Goal: Transaction & Acquisition: Download file/media

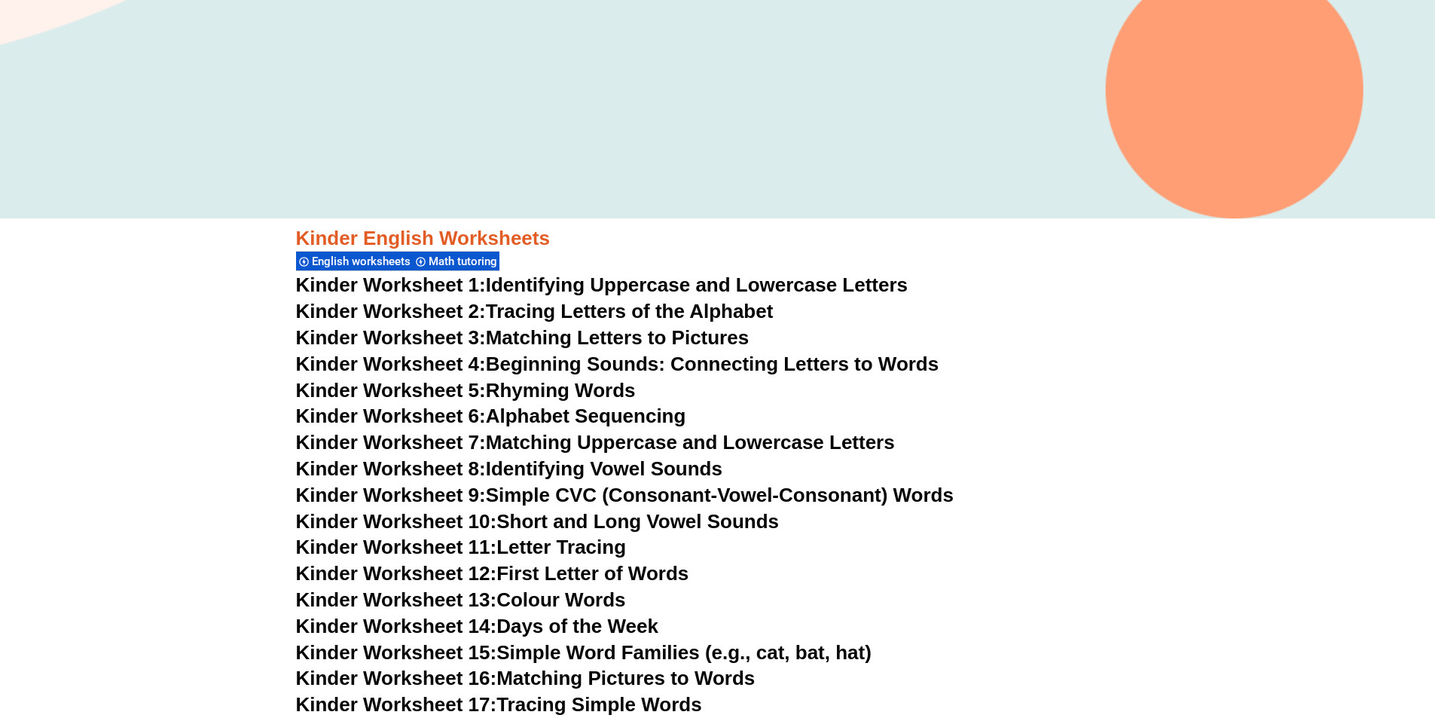
scroll to position [473, 0]
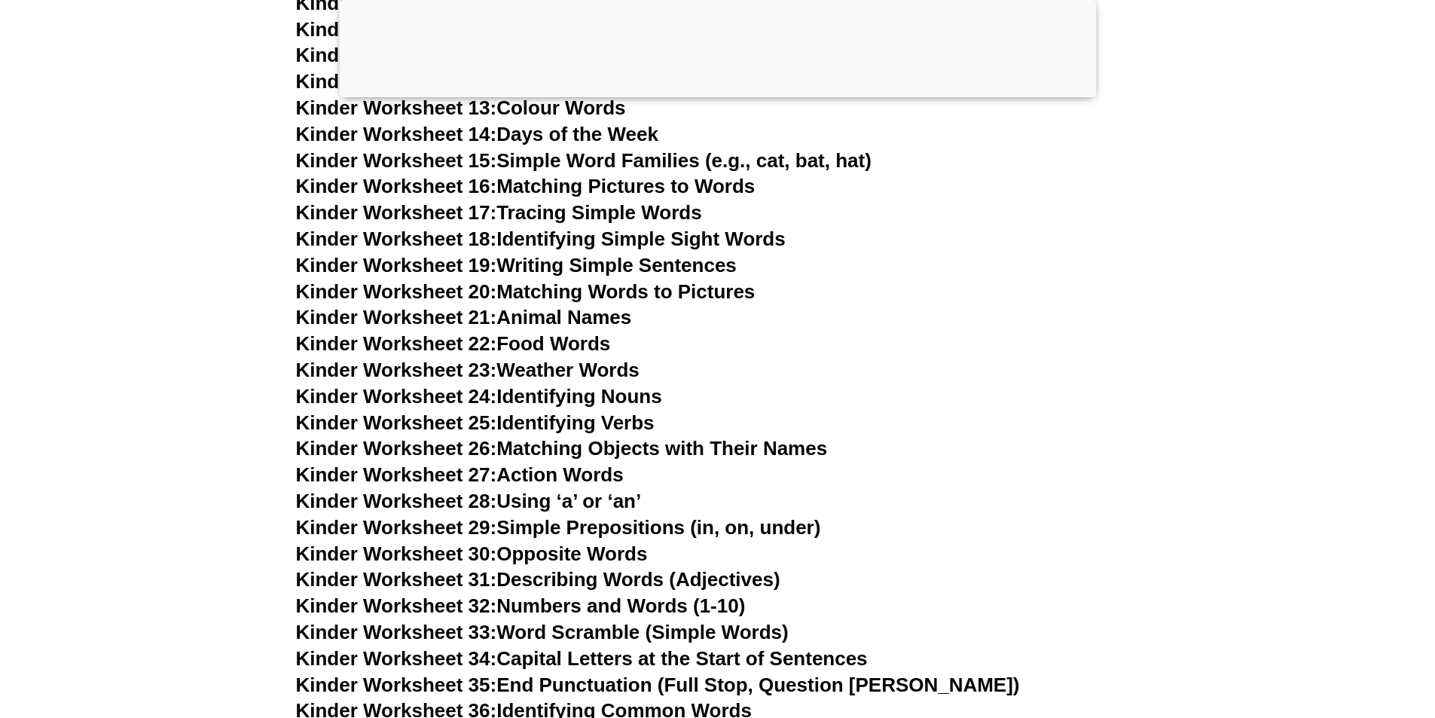
scroll to position [471, 0]
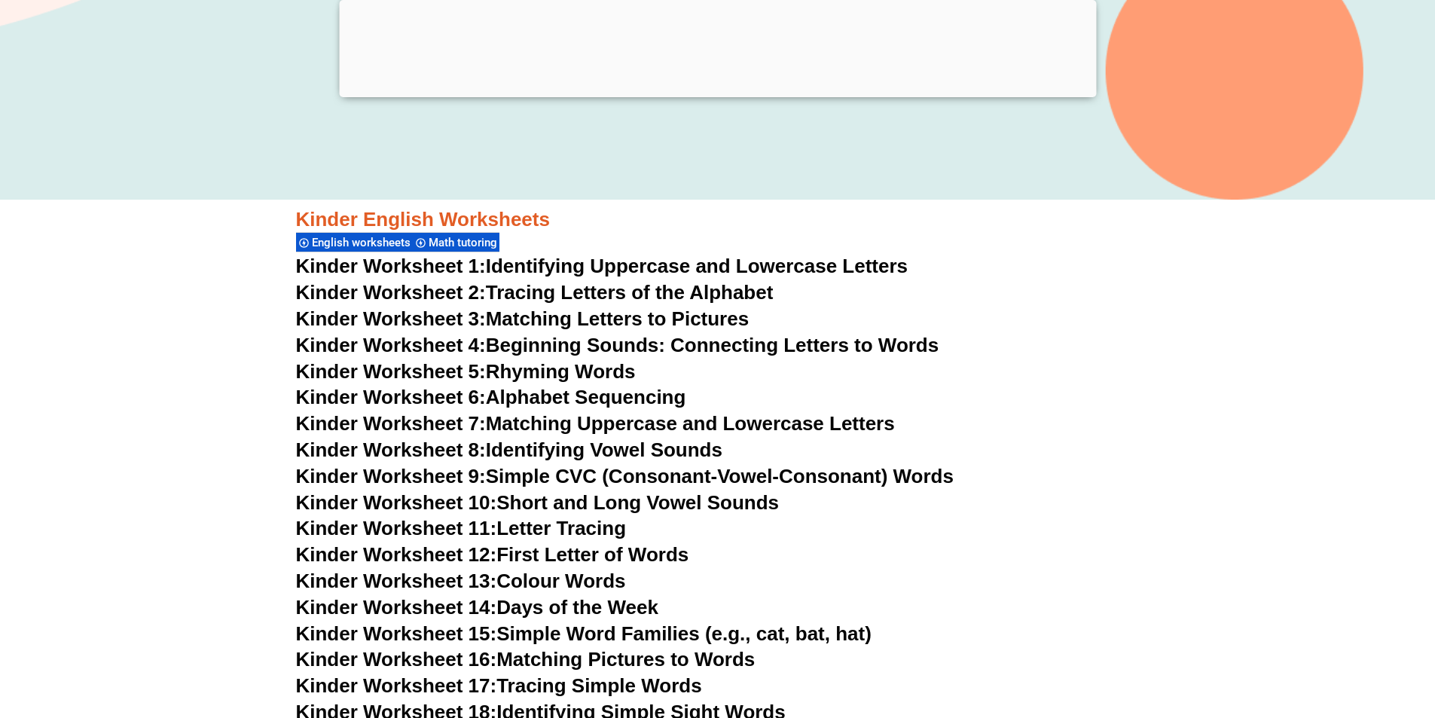
click at [481, 296] on span "Kinder Worksheet 2:" at bounding box center [391, 292] width 190 height 23
click at [581, 319] on link "Kinder Worksheet 3: Matching Letters to Pictures" at bounding box center [523, 318] width 454 height 23
click at [487, 341] on link "Kinder Worksheet 4: Beginning Sounds: Connecting Letters to Words" at bounding box center [617, 345] width 643 height 23
click at [484, 371] on span "Kinder Worksheet 5:" at bounding box center [391, 371] width 190 height 23
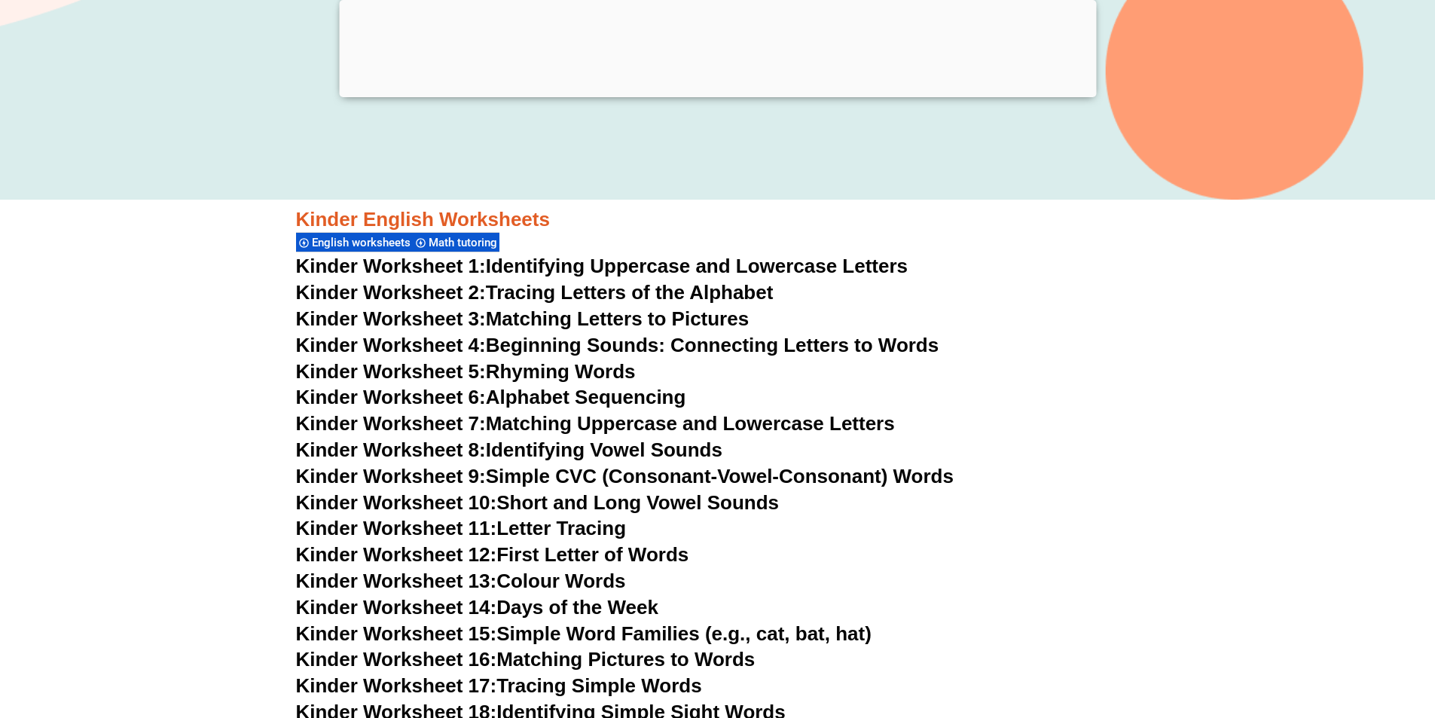
click at [597, 398] on link "Kinder Worksheet 6: Alphabet Sequencing" at bounding box center [491, 397] width 390 height 23
click at [564, 426] on link "Kinder Worksheet 7: Matching Uppercase and Lowercase Letters" at bounding box center [595, 423] width 599 height 23
click at [576, 452] on link "Kinder Worksheet 8: Identifying Vowel Sounds" at bounding box center [509, 449] width 426 height 23
click at [475, 480] on span "Kinder Worksheet 9:" at bounding box center [391, 476] width 190 height 23
